Goal: Navigation & Orientation: Find specific page/section

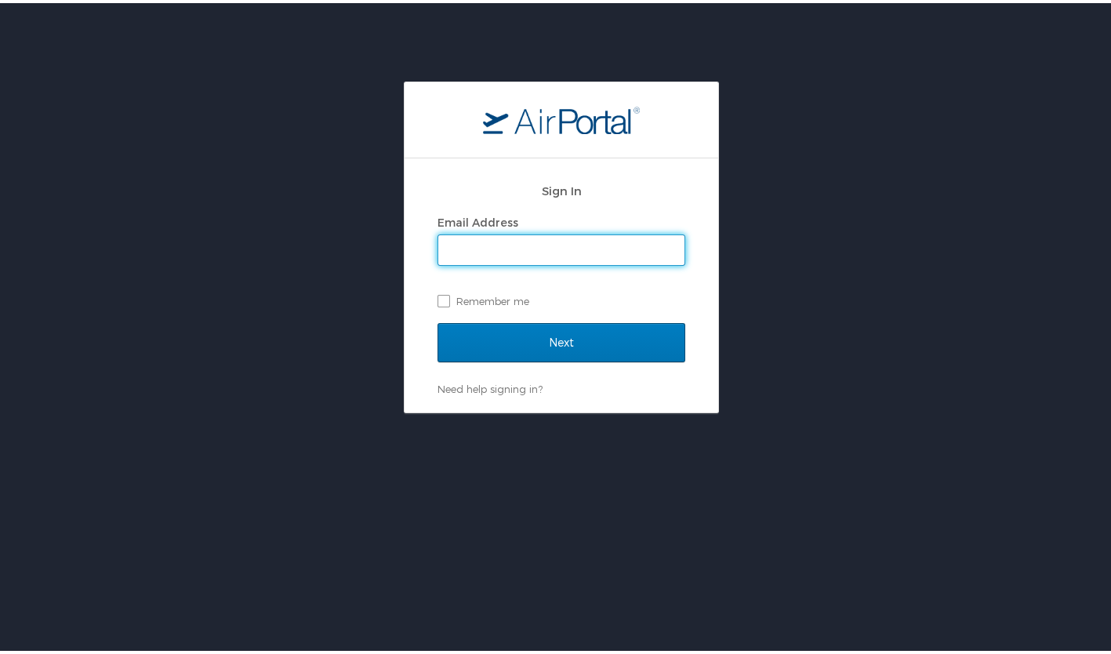
type input "eileen@exclusive-escapes.com"
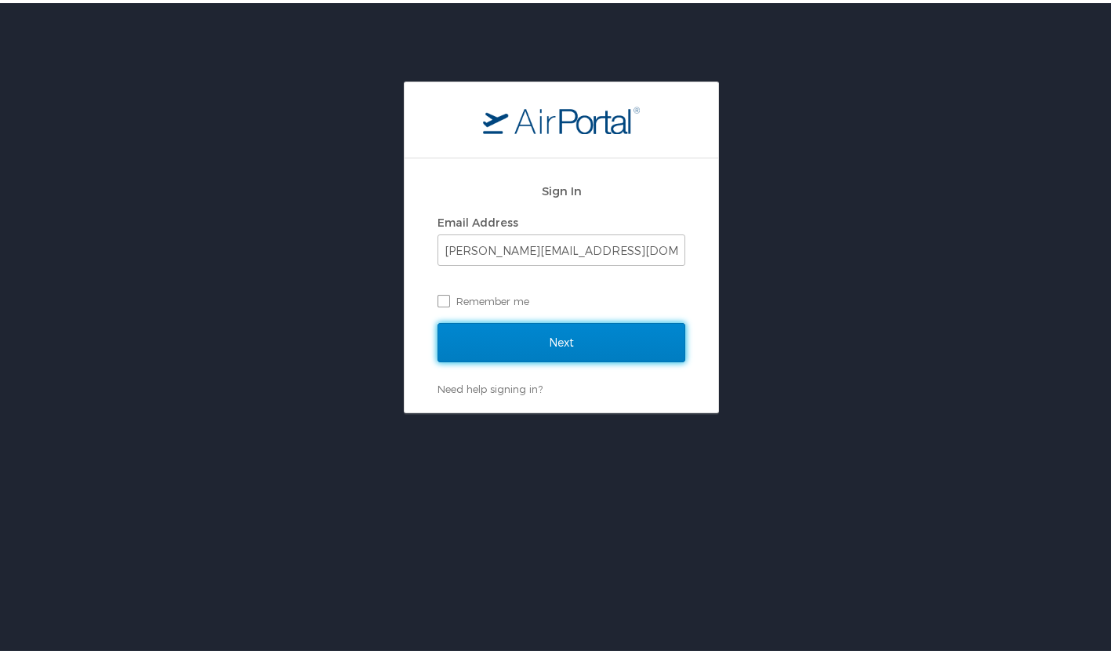
click at [540, 338] on input "Next" at bounding box center [562, 339] width 248 height 39
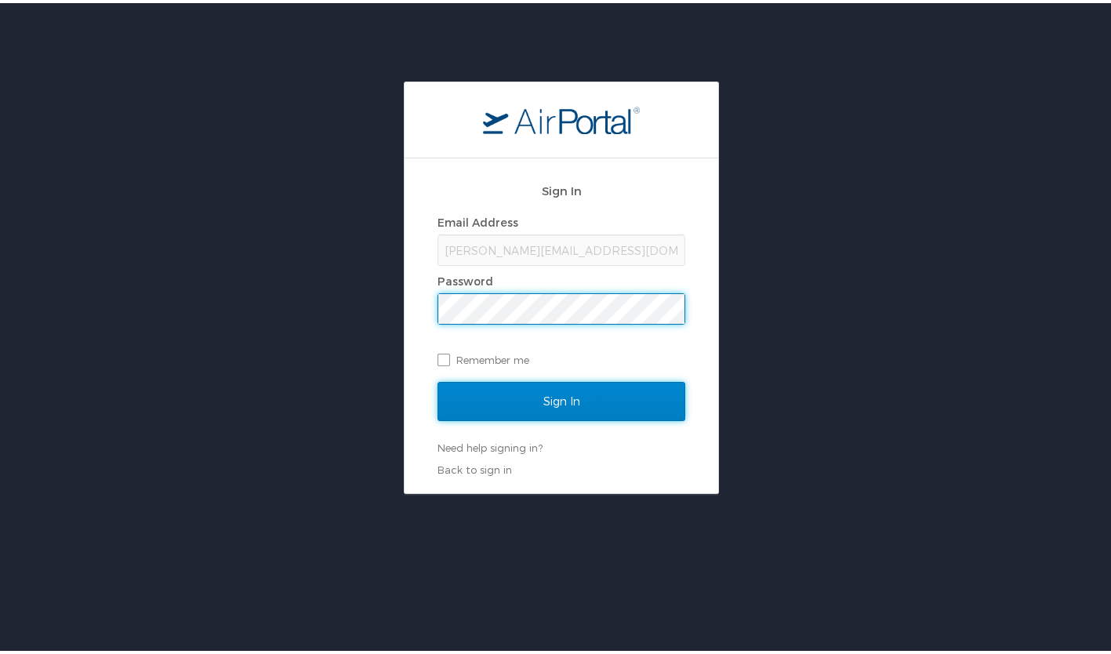
click at [540, 398] on input "Sign In" at bounding box center [562, 398] width 248 height 39
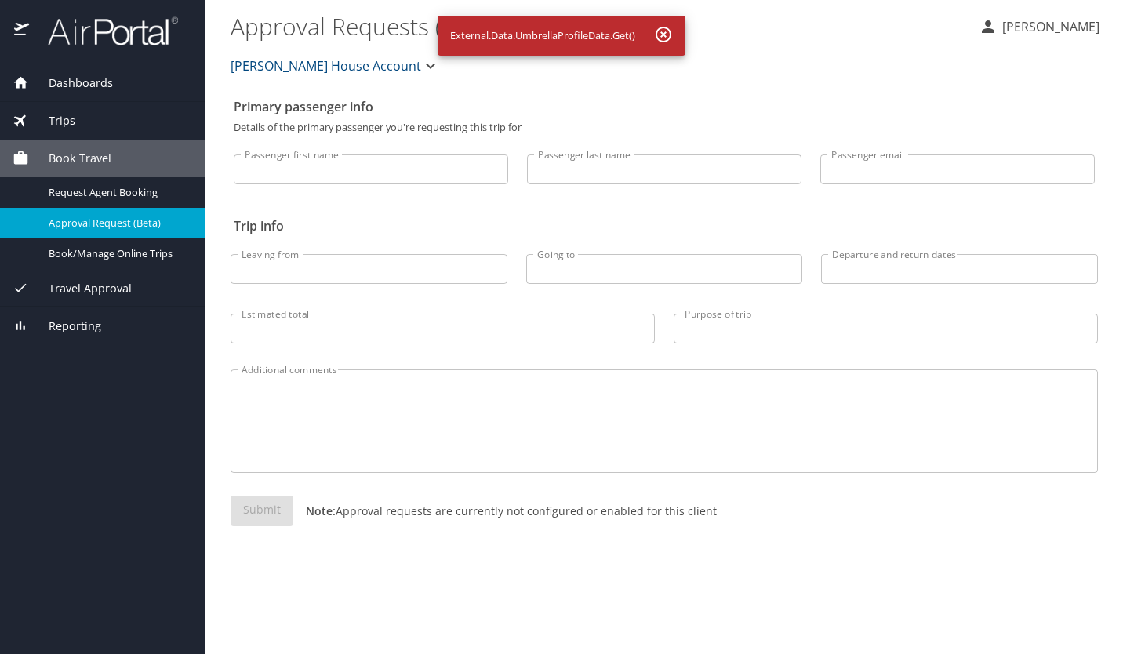
click at [75, 7] on div at bounding box center [102, 32] width 205 height 64
click at [75, 37] on img at bounding box center [104, 31] width 147 height 31
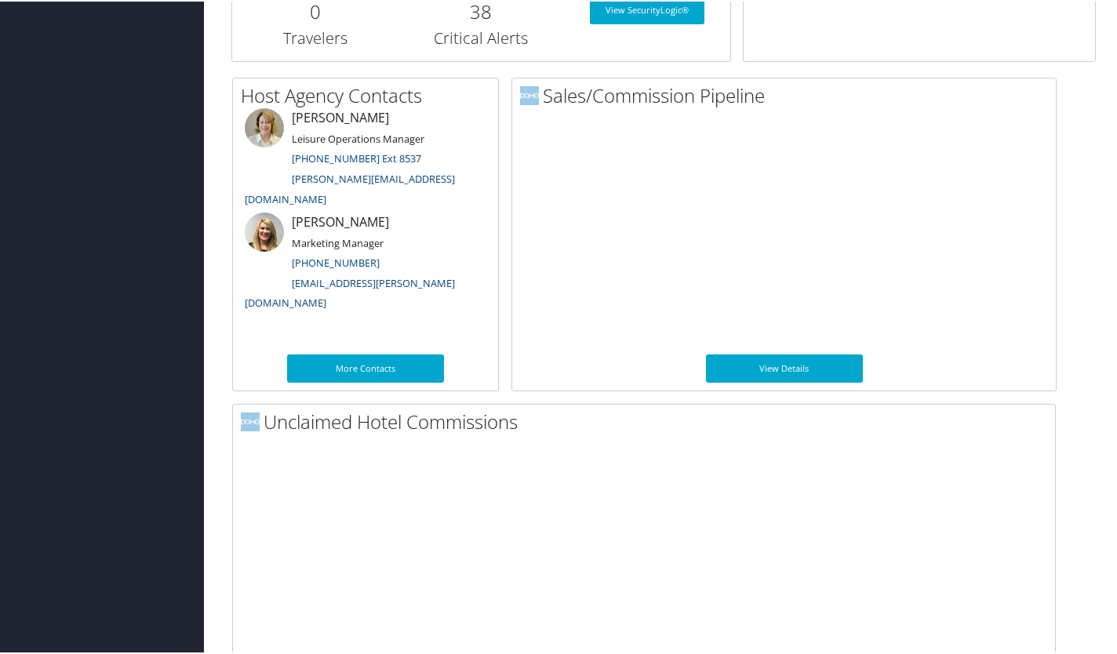
scroll to position [750, 0]
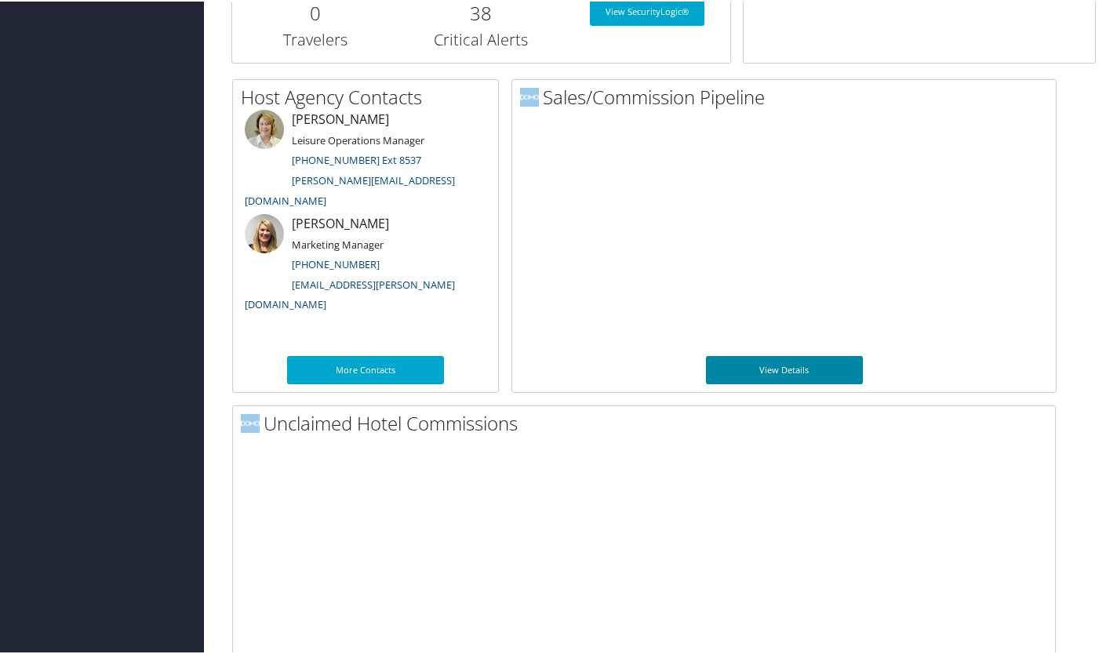
click at [809, 362] on link "View Details" at bounding box center [784, 368] width 157 height 28
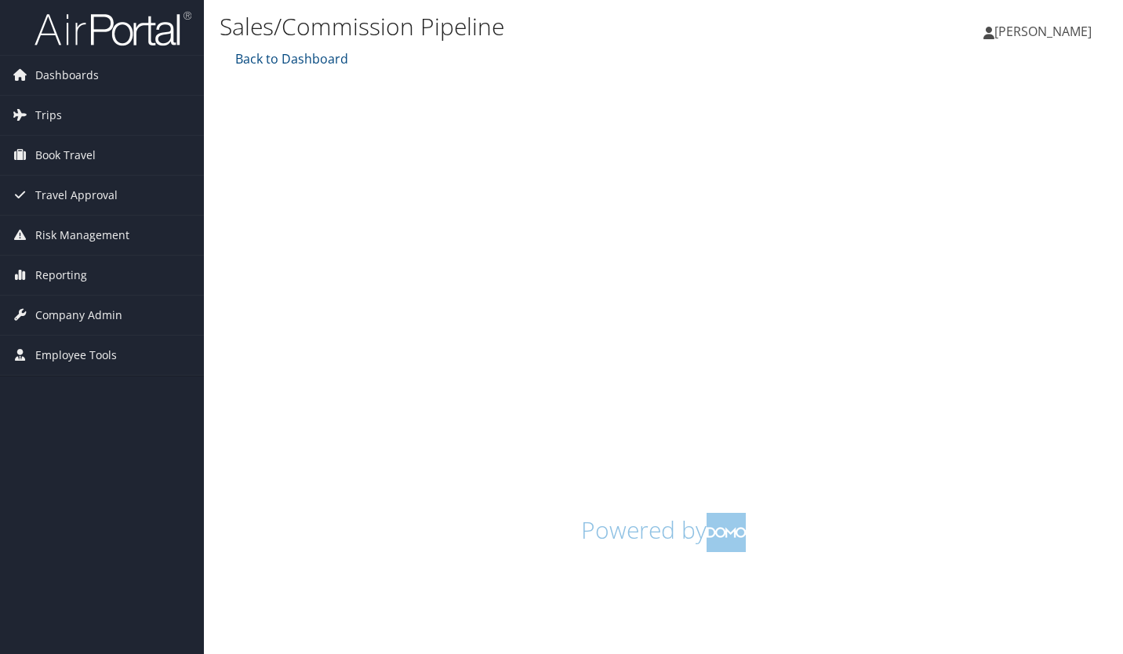
click at [642, 82] on div "Back to Dashboard Powered by" at bounding box center [664, 303] width 888 height 509
click at [129, 16] on img at bounding box center [113, 28] width 157 height 37
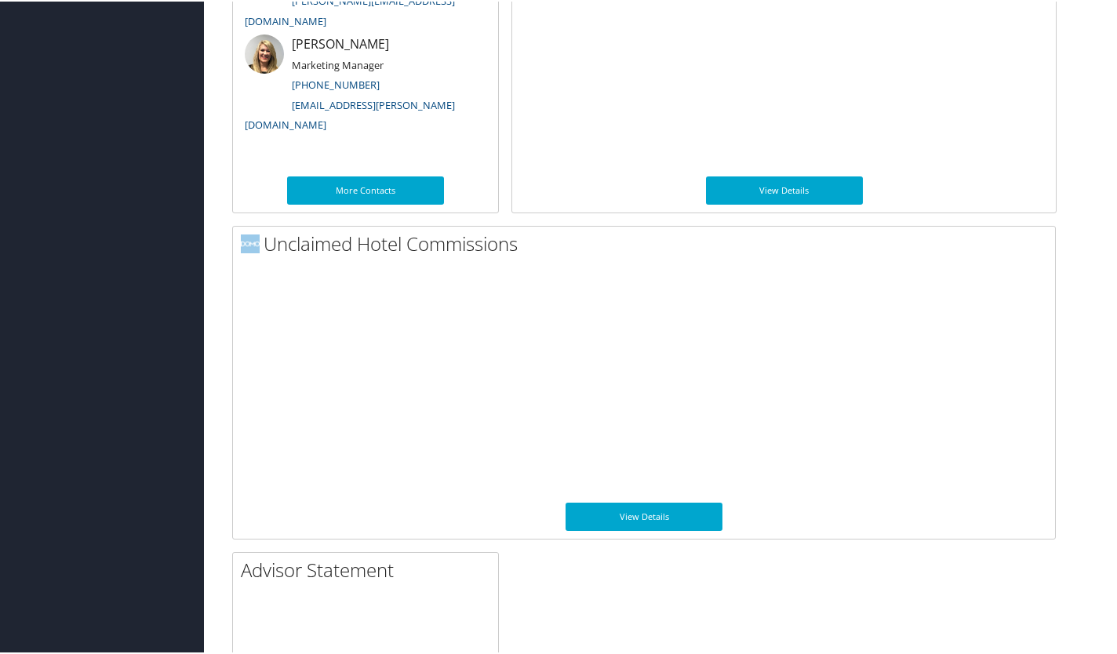
scroll to position [935, 0]
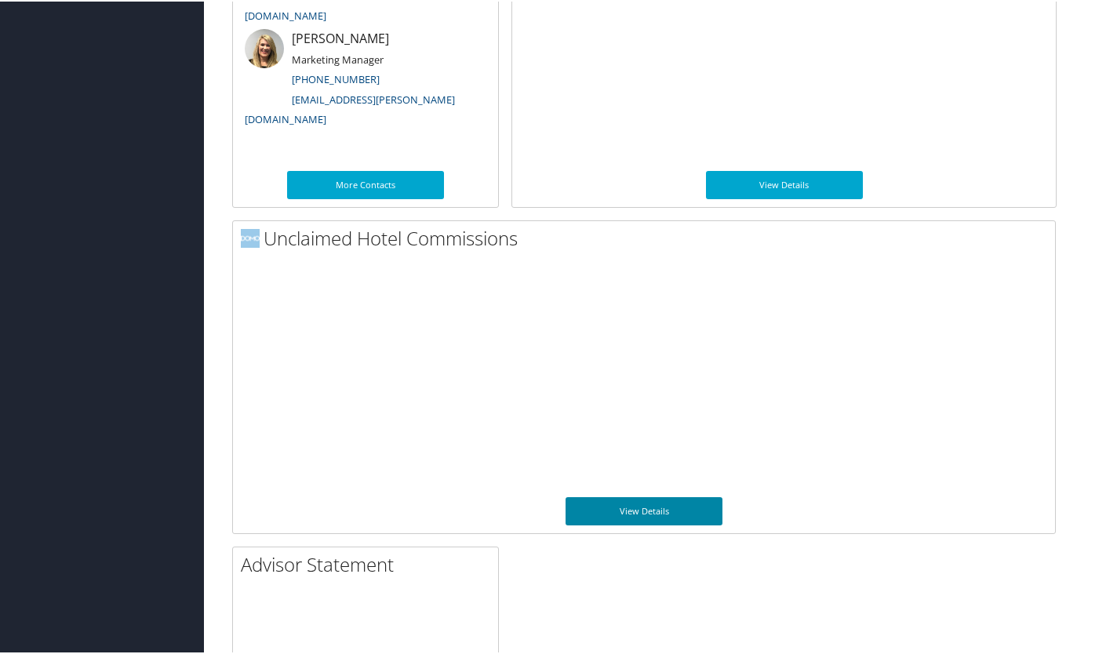
click at [665, 505] on link "View Details" at bounding box center [643, 510] width 157 height 28
